Goal: Learn about a topic

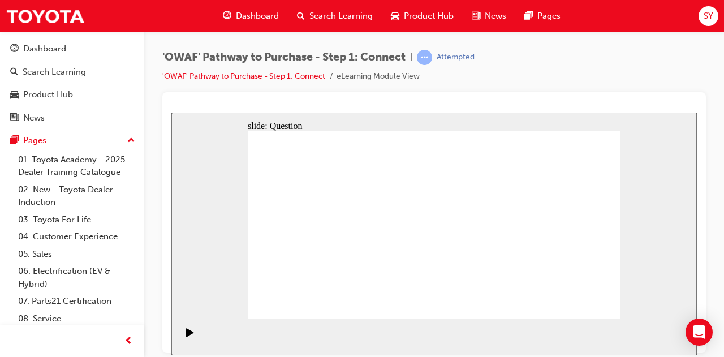
drag, startPoint x: 280, startPoint y: 238, endPoint x: 526, endPoint y: 157, distance: 258.8
drag, startPoint x: 543, startPoint y: 166, endPoint x: 499, endPoint y: 191, distance: 50.6
drag, startPoint x: 401, startPoint y: 297, endPoint x: 536, endPoint y: 172, distance: 184.1
drag, startPoint x: 363, startPoint y: 290, endPoint x: 587, endPoint y: 190, distance: 245.1
drag, startPoint x: 323, startPoint y: 245, endPoint x: 587, endPoint y: 236, distance: 263.7
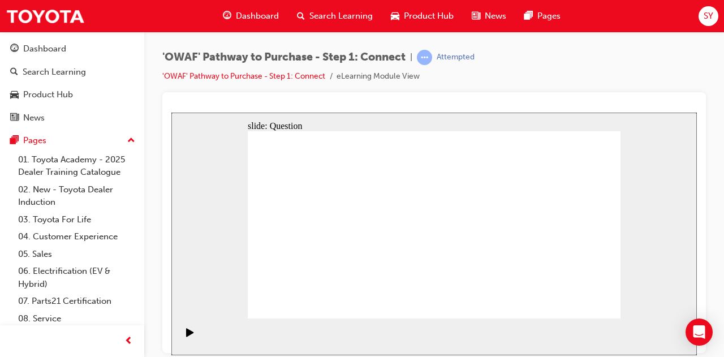
drag, startPoint x: 370, startPoint y: 240, endPoint x: 559, endPoint y: 269, distance: 190.5
drag, startPoint x: 315, startPoint y: 292, endPoint x: 513, endPoint y: 280, distance: 198.2
drag, startPoint x: 417, startPoint y: 239, endPoint x: 481, endPoint y: 226, distance: 65.2
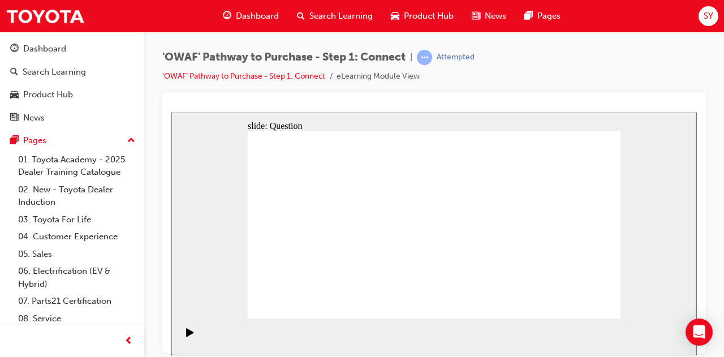
drag, startPoint x: 536, startPoint y: 257, endPoint x: 543, endPoint y: 252, distance: 8.9
drag, startPoint x: 550, startPoint y: 264, endPoint x: 435, endPoint y: 256, distance: 114.5
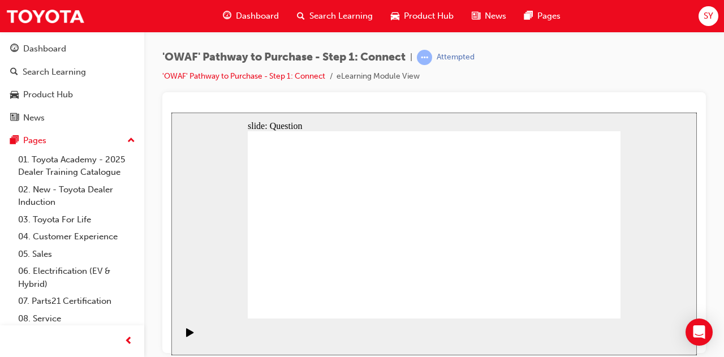
drag, startPoint x: 538, startPoint y: 260, endPoint x: 302, endPoint y: 247, distance: 236.8
drag, startPoint x: 570, startPoint y: 244, endPoint x: 463, endPoint y: 228, distance: 108.6
drag, startPoint x: 556, startPoint y: 247, endPoint x: 447, endPoint y: 244, distance: 109.2
drag, startPoint x: 521, startPoint y: 259, endPoint x: 417, endPoint y: 251, distance: 104.4
drag, startPoint x: 547, startPoint y: 261, endPoint x: 307, endPoint y: 263, distance: 239.8
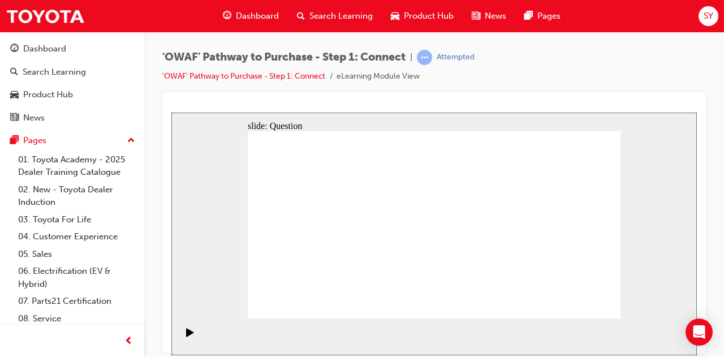
drag, startPoint x: 568, startPoint y: 242, endPoint x: 320, endPoint y: 234, distance: 247.8
drag, startPoint x: 548, startPoint y: 253, endPoint x: 317, endPoint y: 241, distance: 231.6
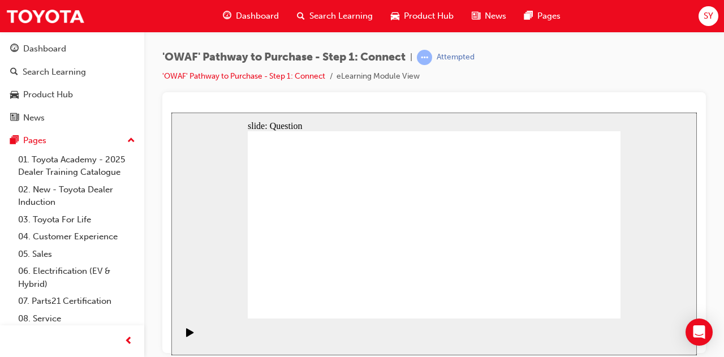
radio input "true"
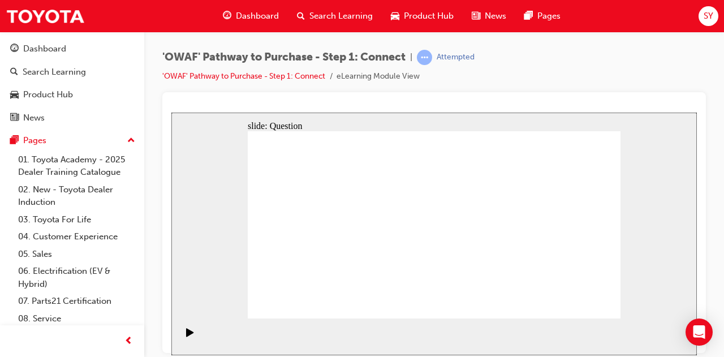
checkbox input "true"
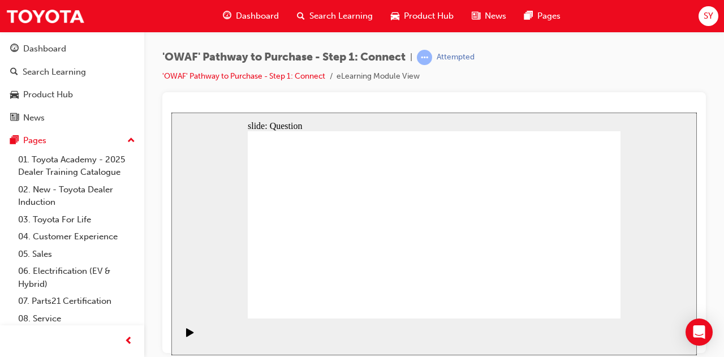
checkbox input "true"
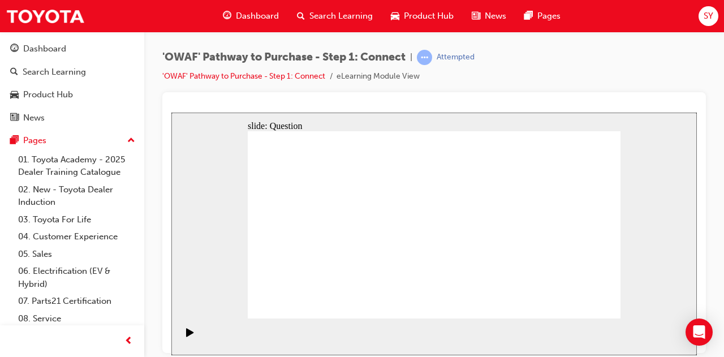
checkbox input "false"
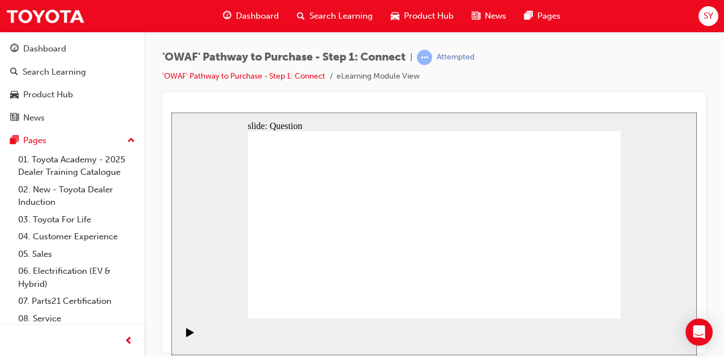
drag, startPoint x: 321, startPoint y: 260, endPoint x: 449, endPoint y: 194, distance: 143.9
drag, startPoint x: 439, startPoint y: 195, endPoint x: 317, endPoint y: 260, distance: 138.6
drag, startPoint x: 322, startPoint y: 283, endPoint x: 452, endPoint y: 196, distance: 156.2
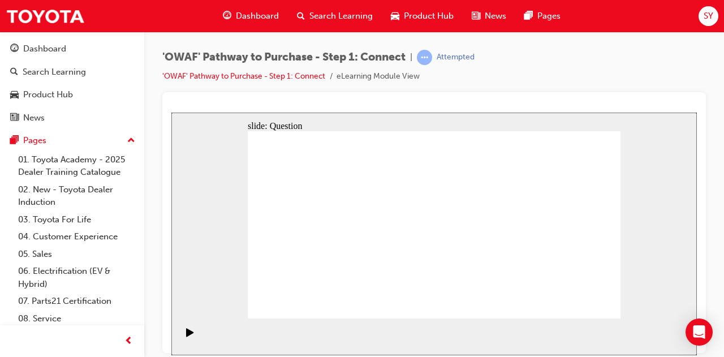
drag, startPoint x: 391, startPoint y: 298, endPoint x: 525, endPoint y: 193, distance: 170.0
drag, startPoint x: 467, startPoint y: 282, endPoint x: 320, endPoint y: 215, distance: 160.7
drag, startPoint x: 556, startPoint y: 261, endPoint x: 441, endPoint y: 210, distance: 126.6
